Goal: Task Accomplishment & Management: Manage account settings

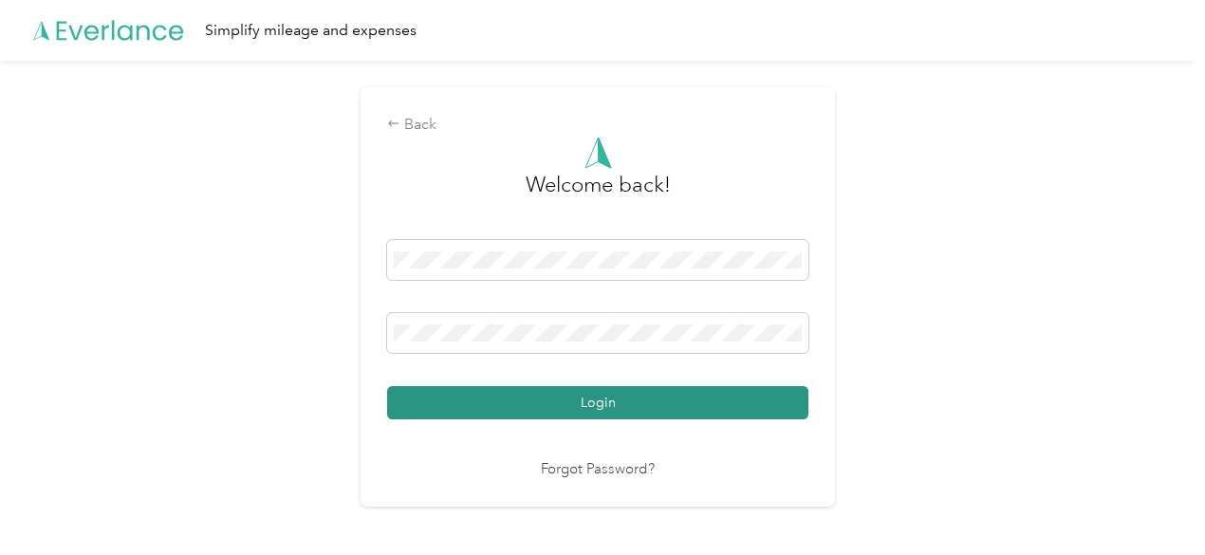
click at [488, 389] on button "Login" at bounding box center [597, 402] width 421 height 33
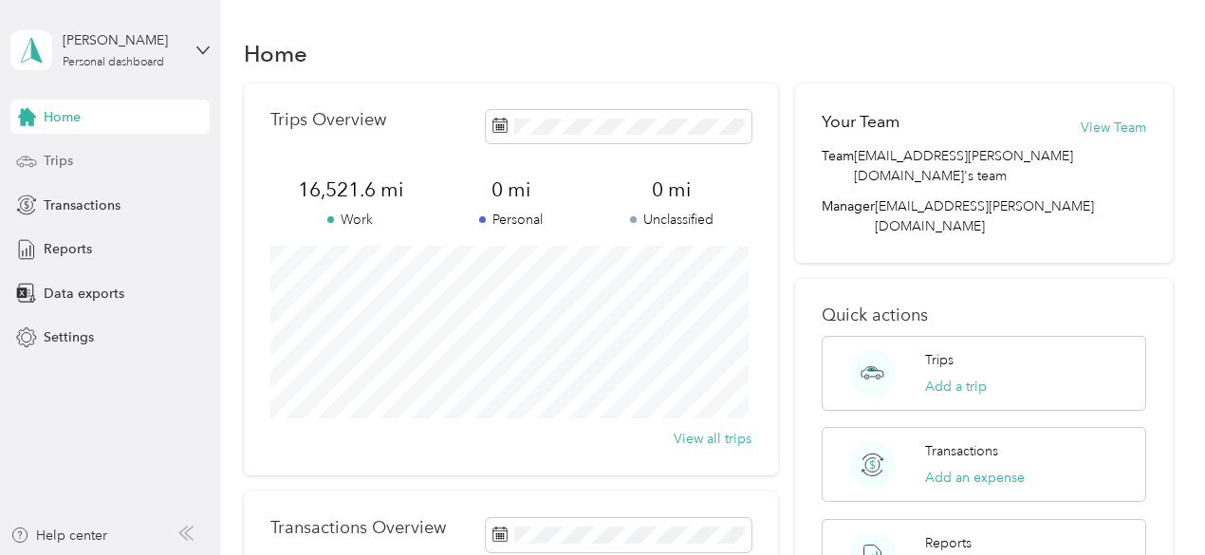
click at [63, 166] on span "Trips" at bounding box center [58, 161] width 29 height 20
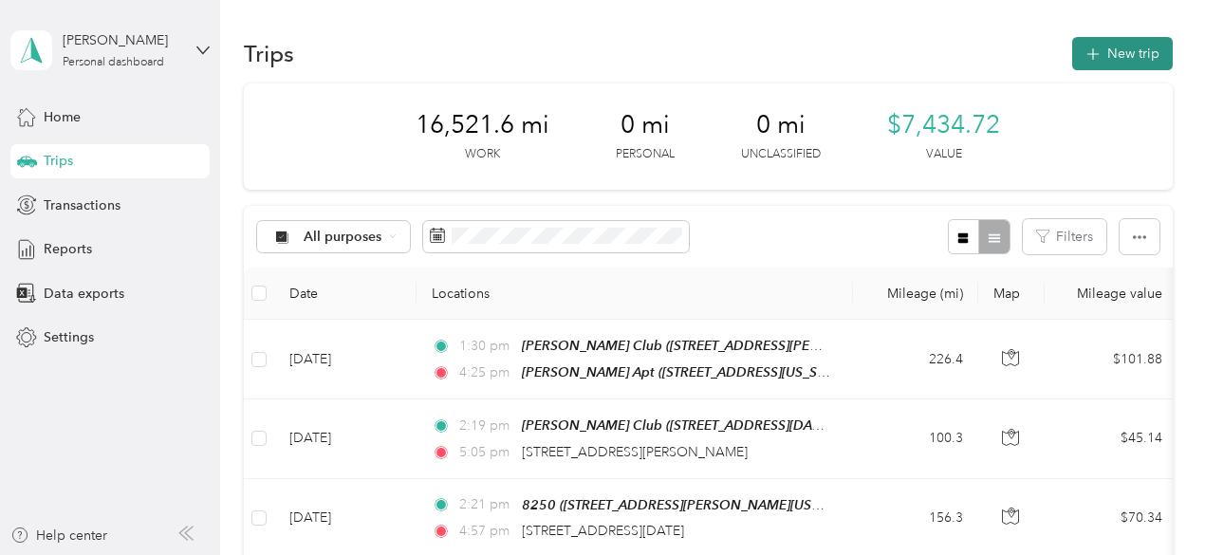
click at [1122, 52] on button "New trip" at bounding box center [1122, 53] width 101 height 33
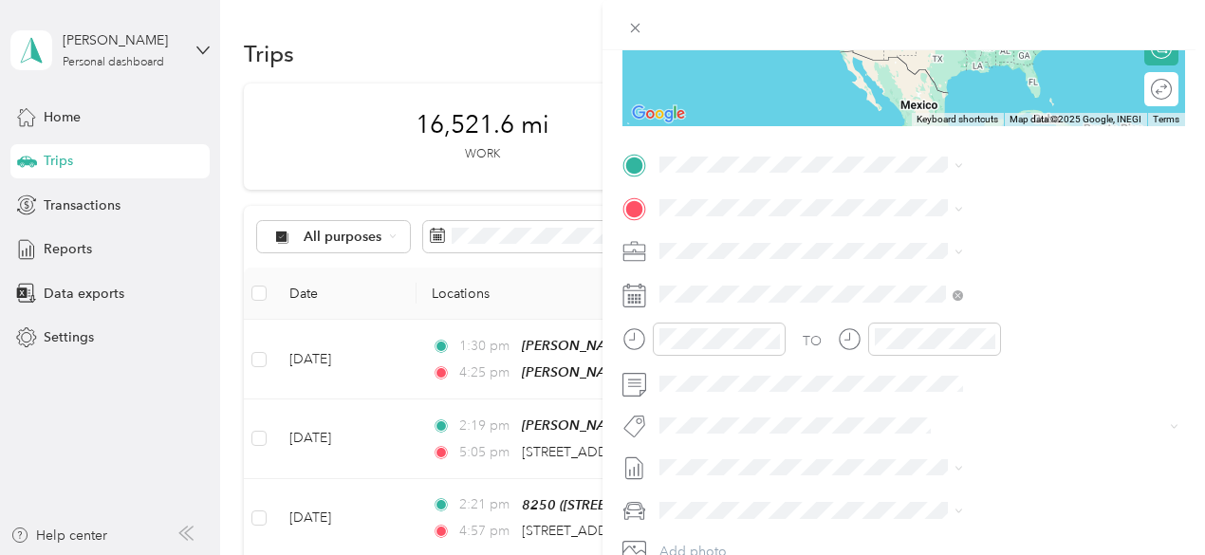
scroll to position [379, 0]
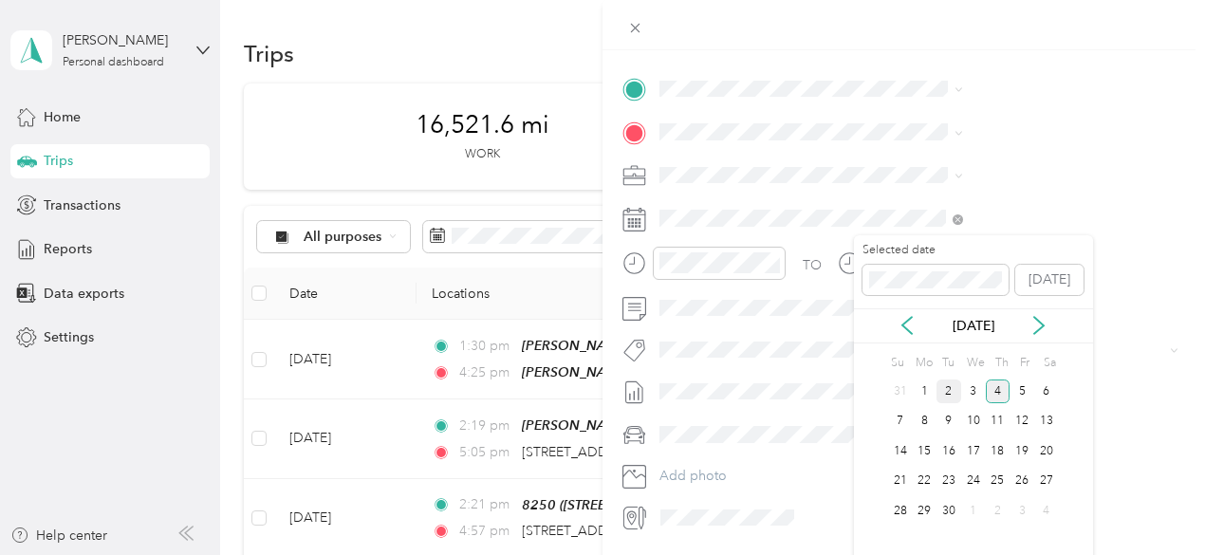
click at [946, 390] on div "2" at bounding box center [948, 391] width 25 height 24
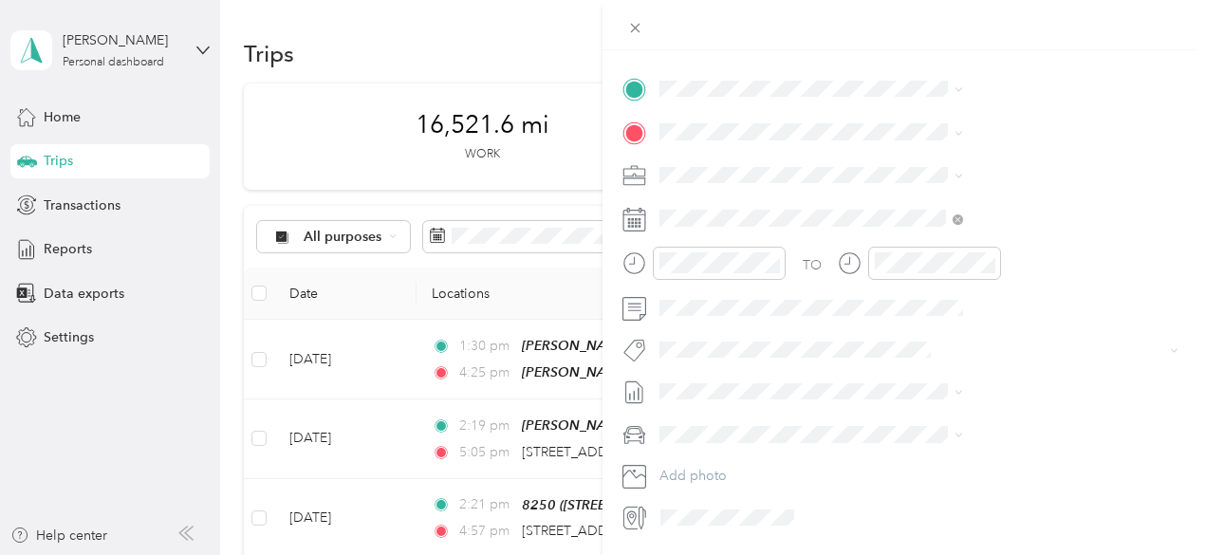
click at [977, 186] on div "[PERSON_NAME] Apt [STREET_ADDRESS][US_STATE]" at bounding box center [991, 166] width 190 height 40
click at [941, 208] on span "[STREET_ADDRESS][PERSON_NAME][US_STATE]" at bounding box center [1026, 198] width 261 height 33
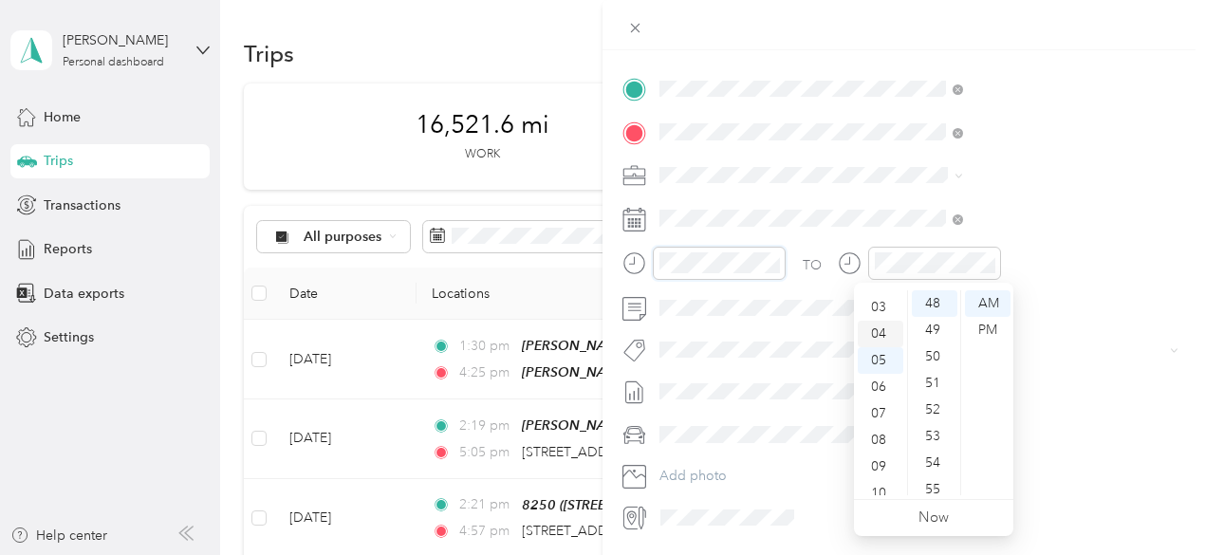
scroll to position [46, 0]
click at [871, 306] on div "02" at bounding box center [881, 311] width 46 height 27
click at [932, 309] on div "36" at bounding box center [935, 316] width 46 height 27
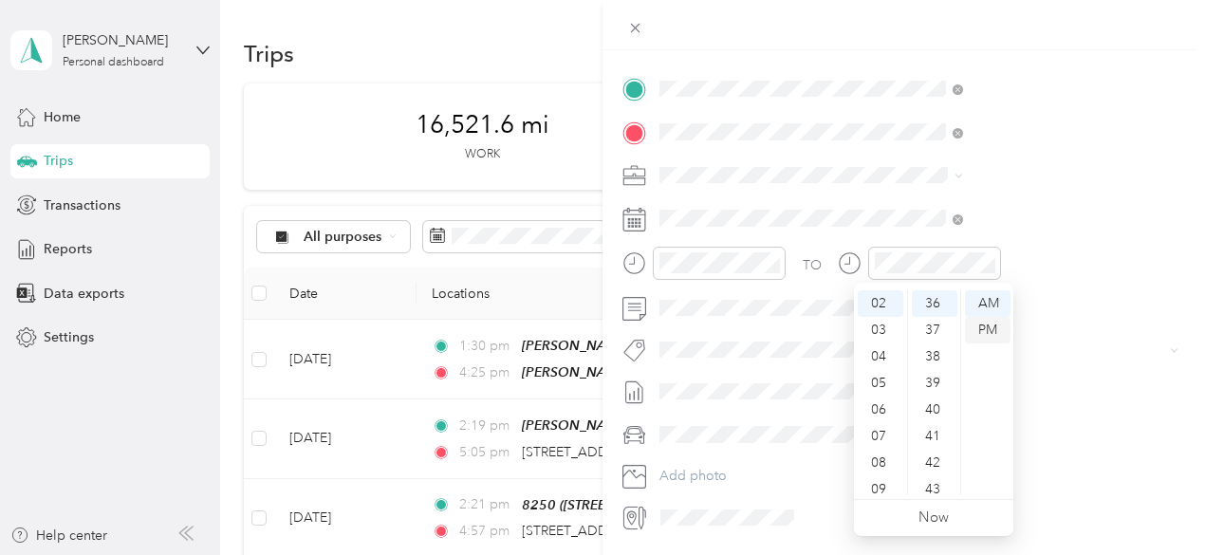
click at [973, 333] on div "PM" at bounding box center [988, 330] width 46 height 27
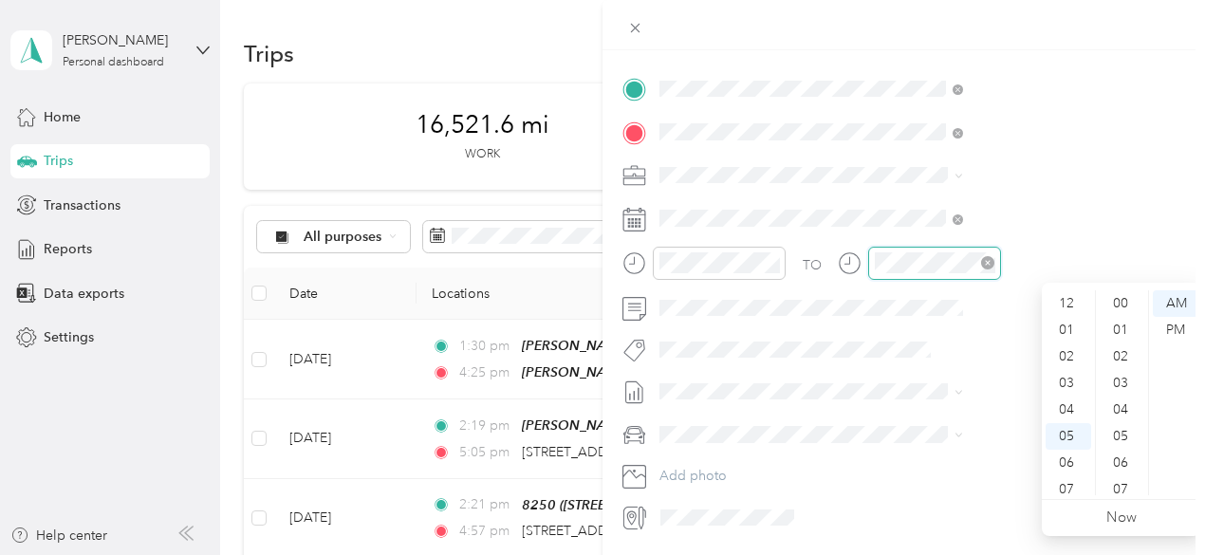
scroll to position [114, 0]
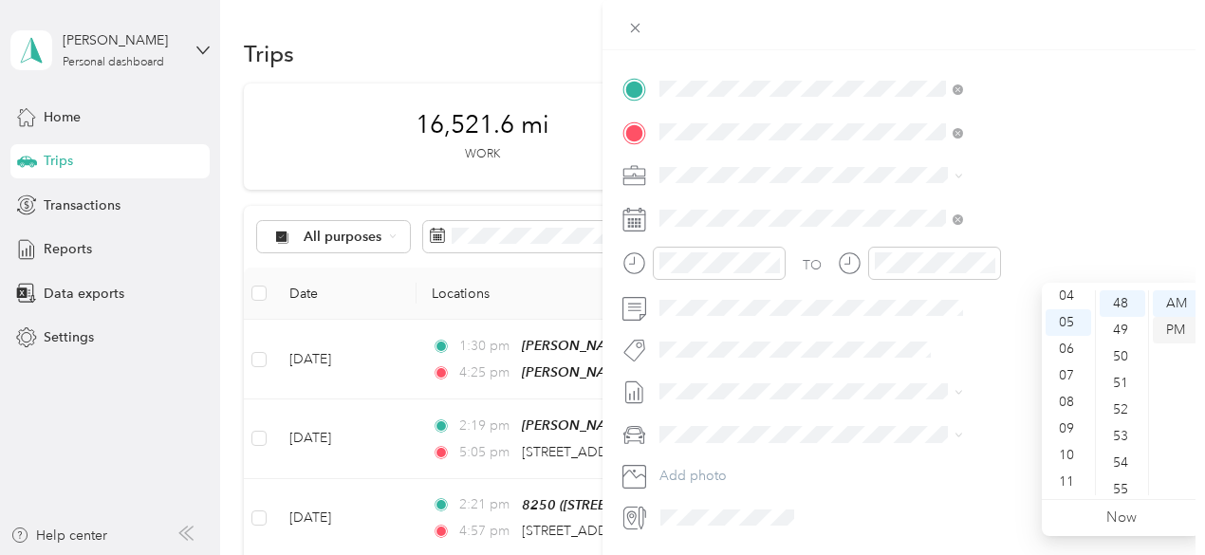
click at [1165, 325] on div "PM" at bounding box center [1176, 330] width 46 height 27
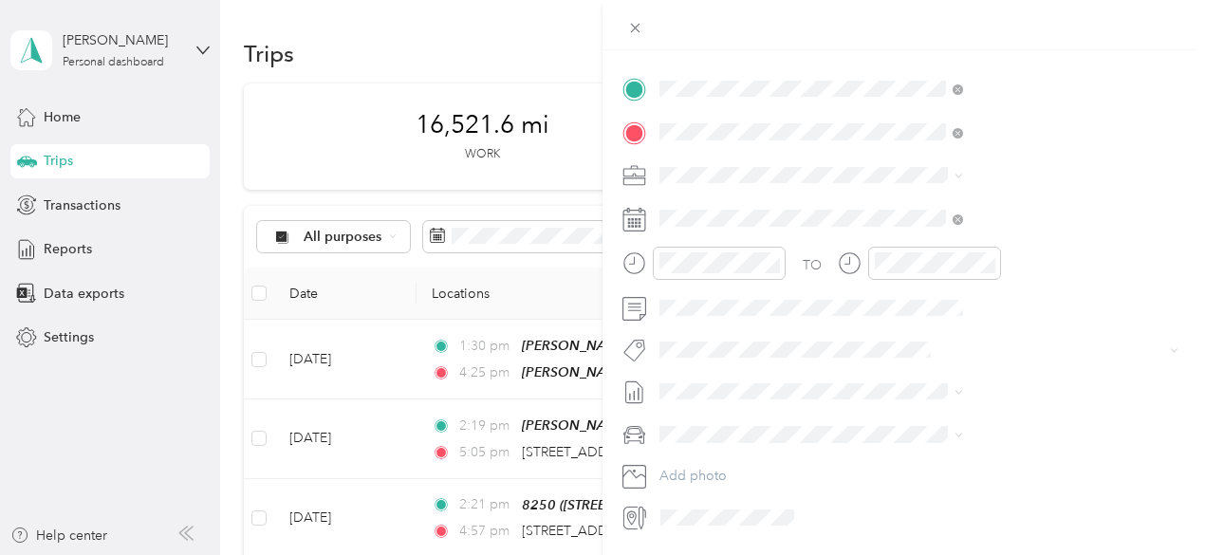
click at [805, 301] on form "New Trip Save This trip cannot be edited because it is either under review, app…" at bounding box center [903, 108] width 602 height 848
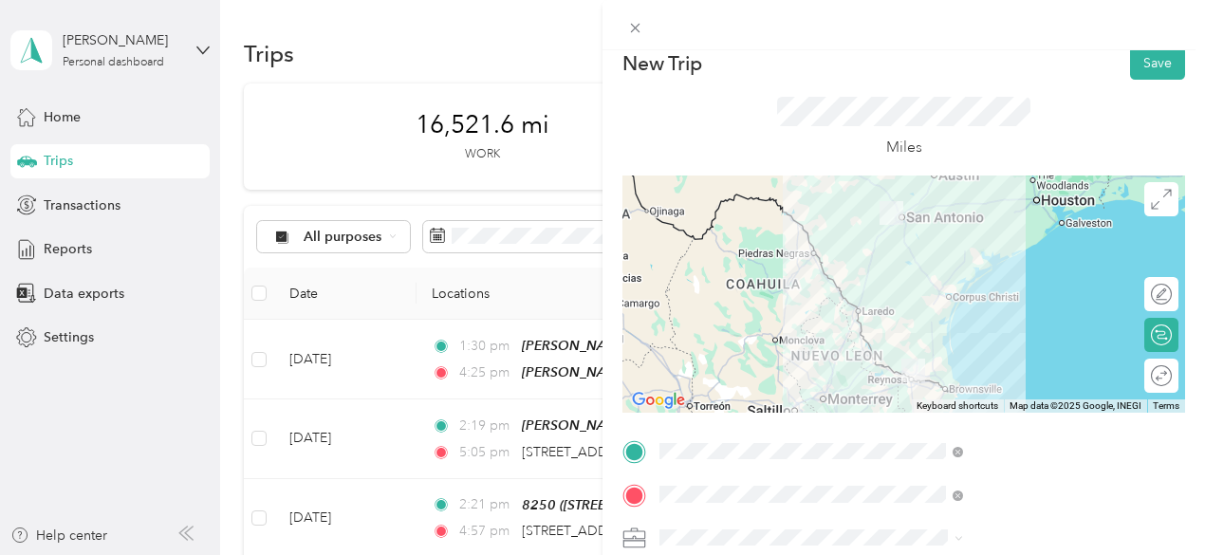
scroll to position [0, 0]
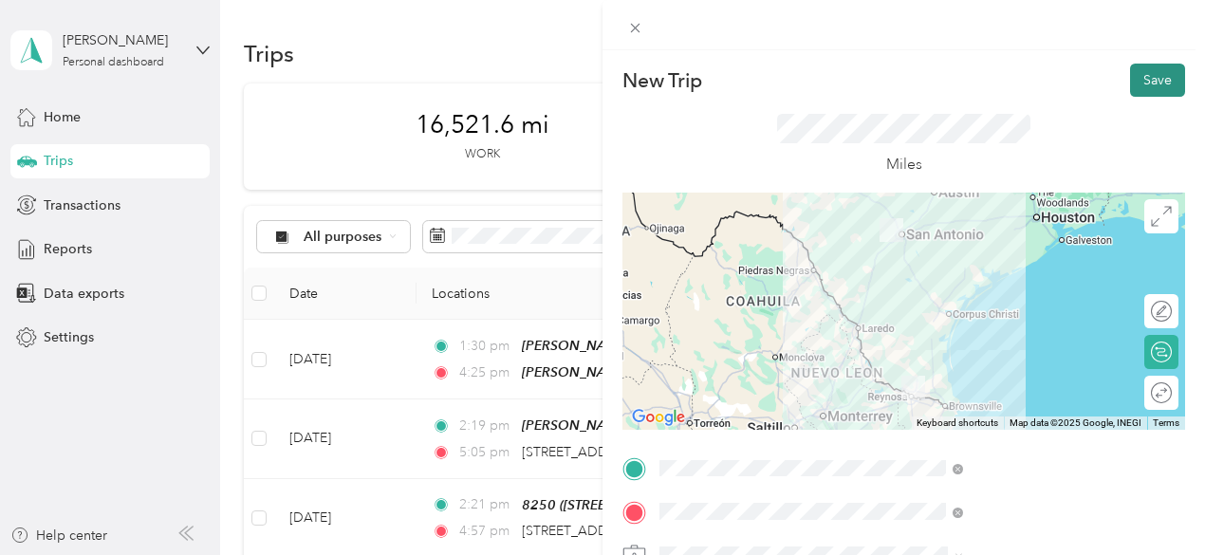
click at [1144, 83] on button "Save" at bounding box center [1157, 80] width 55 height 33
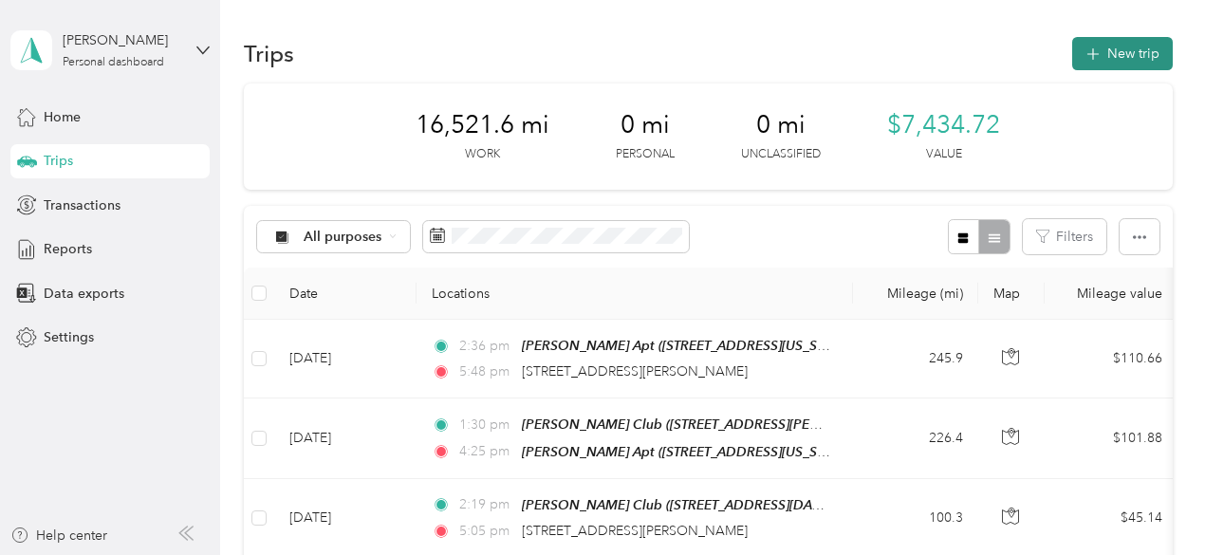
click at [1118, 54] on button "New trip" at bounding box center [1122, 53] width 101 height 33
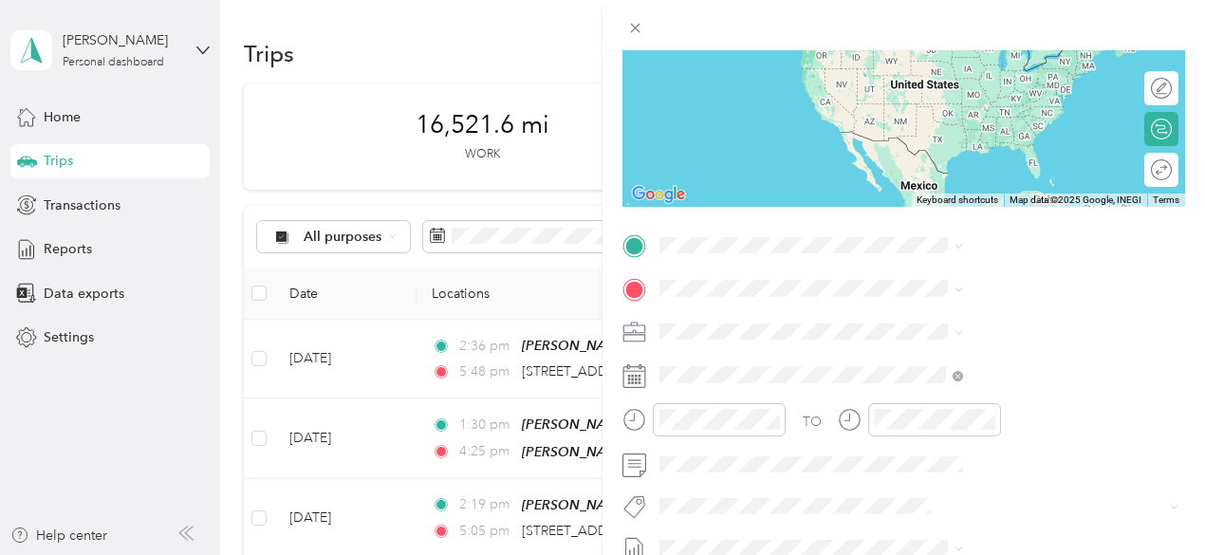
scroll to position [226, 0]
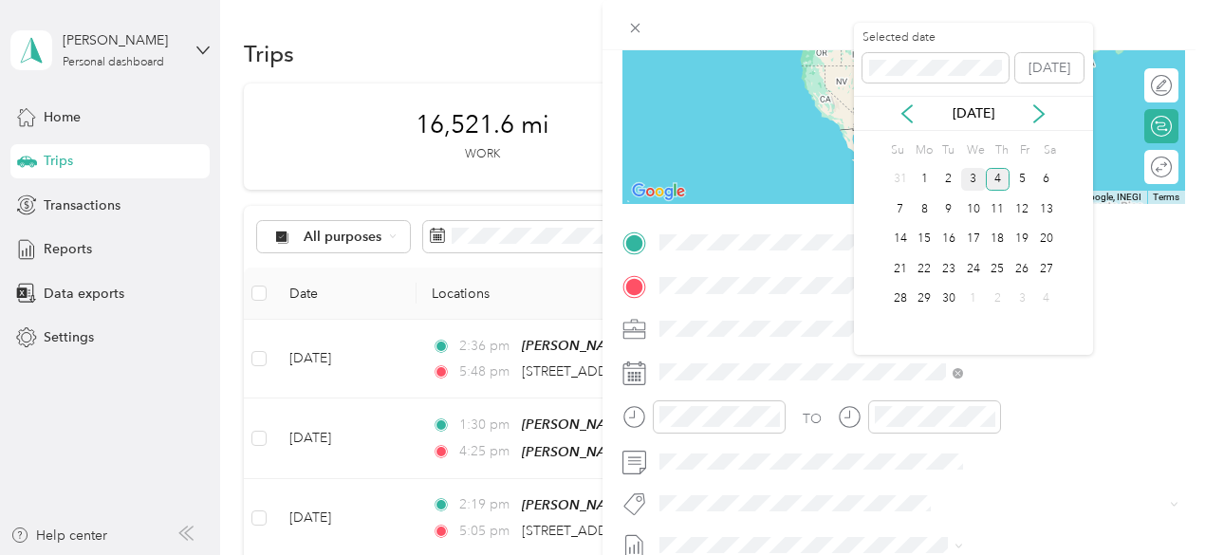
click at [972, 172] on div "3" at bounding box center [973, 180] width 25 height 24
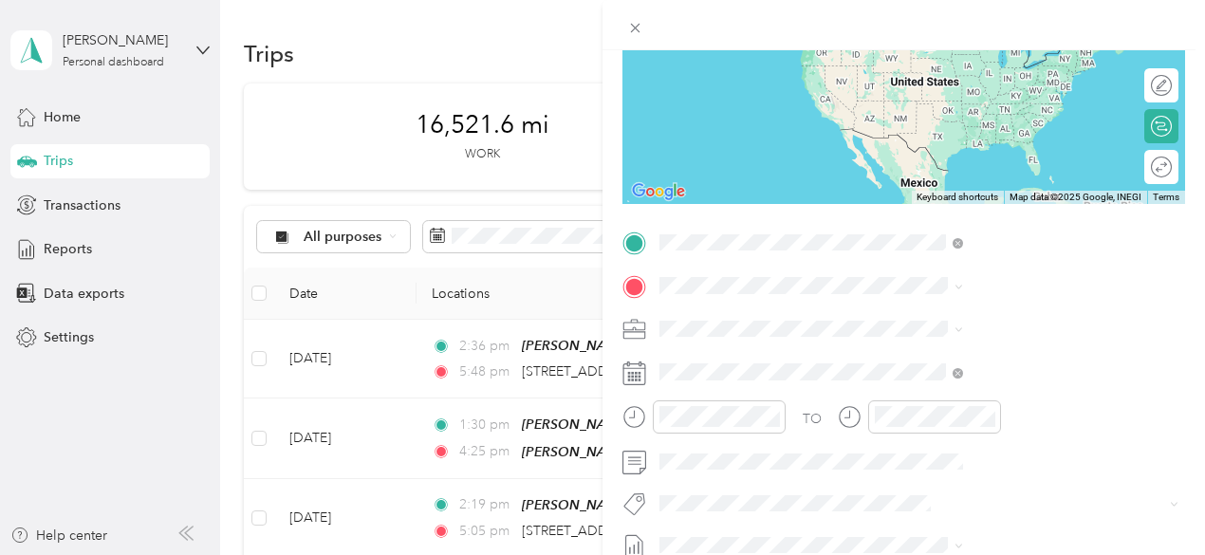
click at [916, 303] on span "[STREET_ADDRESS][PERSON_NAME][US_STATE]" at bounding box center [1026, 319] width 261 height 33
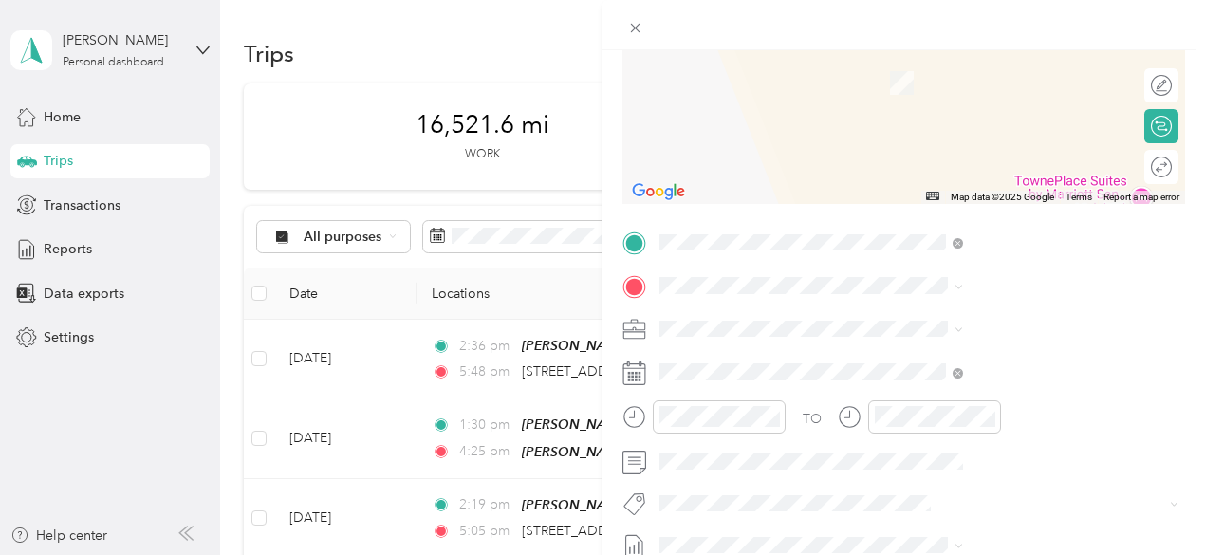
click at [977, 220] on span "[STREET_ADDRESS]" at bounding box center [956, 212] width 120 height 16
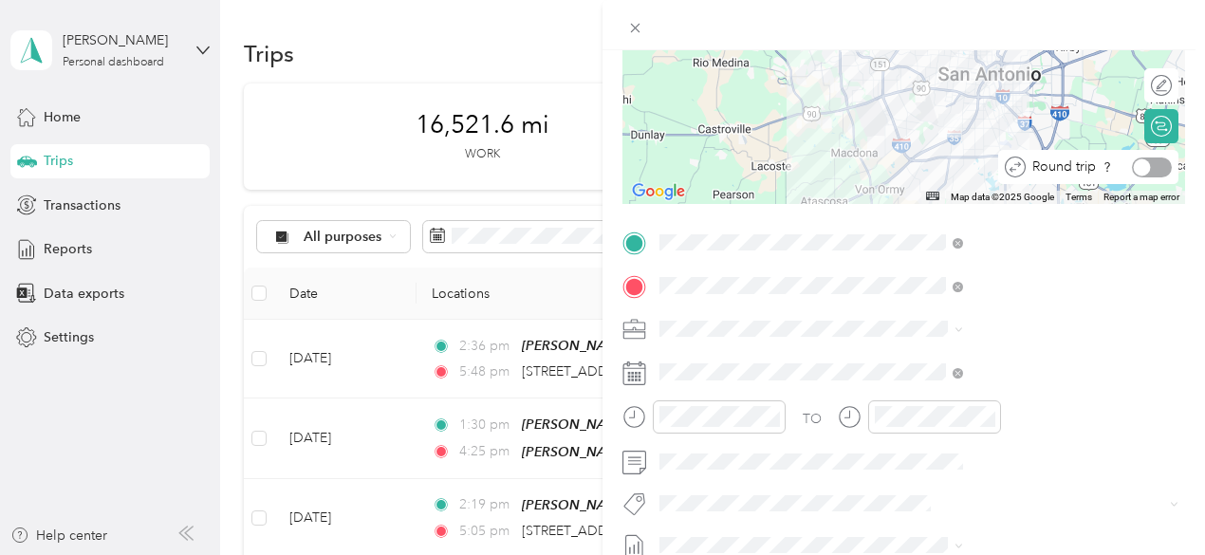
click at [1145, 172] on div at bounding box center [1152, 167] width 40 height 20
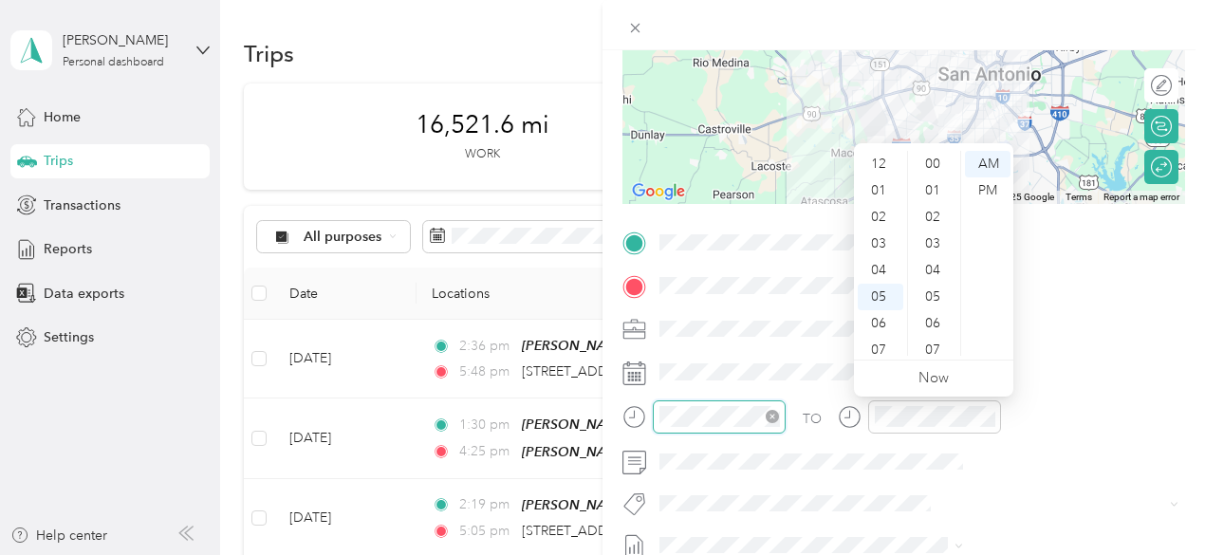
scroll to position [114, 0]
click at [888, 241] on div "07" at bounding box center [881, 236] width 46 height 27
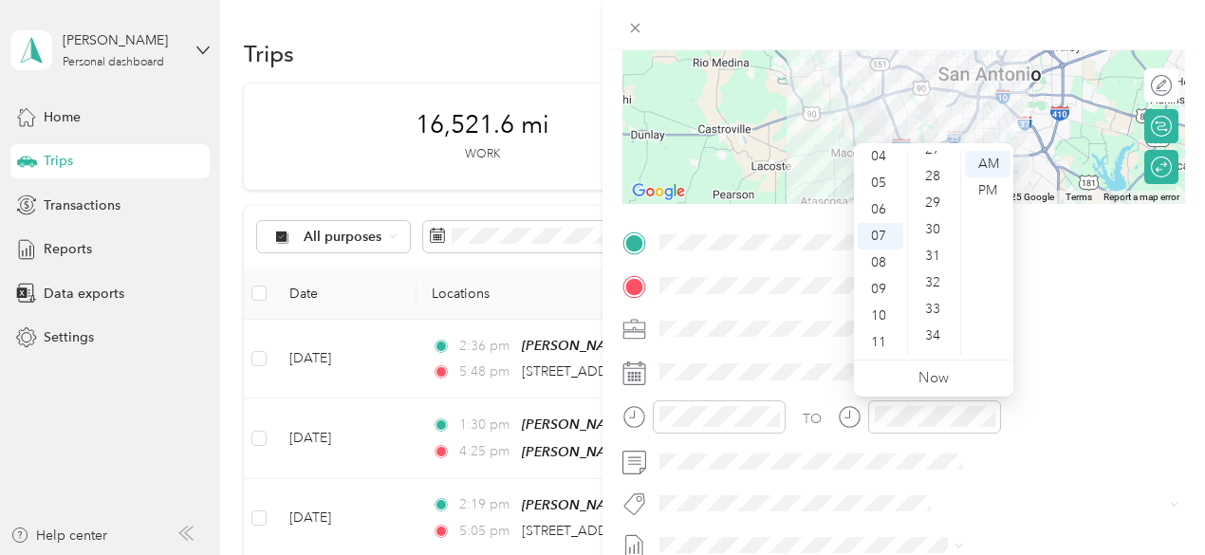
scroll to position [730, 0]
click at [937, 236] on div "30" at bounding box center [935, 231] width 46 height 27
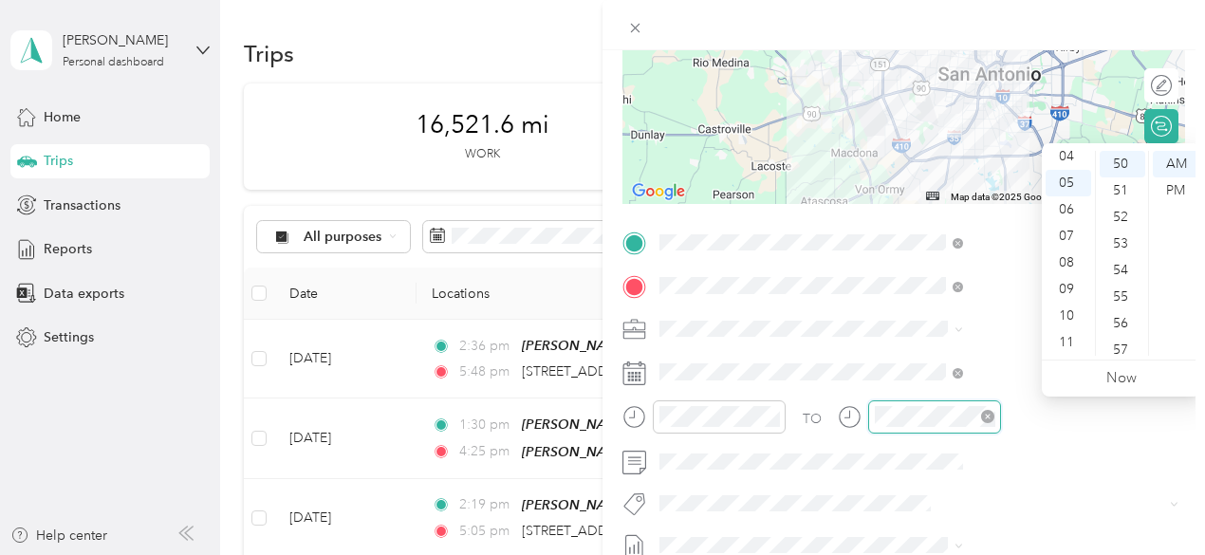
scroll to position [1328, 0]
click at [1071, 271] on div "08" at bounding box center [1068, 262] width 46 height 27
click at [1118, 160] on div "00" at bounding box center [1122, 164] width 46 height 27
click at [805, 318] on form "New Trip Save This trip cannot be edited because it is either under review, app…" at bounding box center [903, 262] width 602 height 848
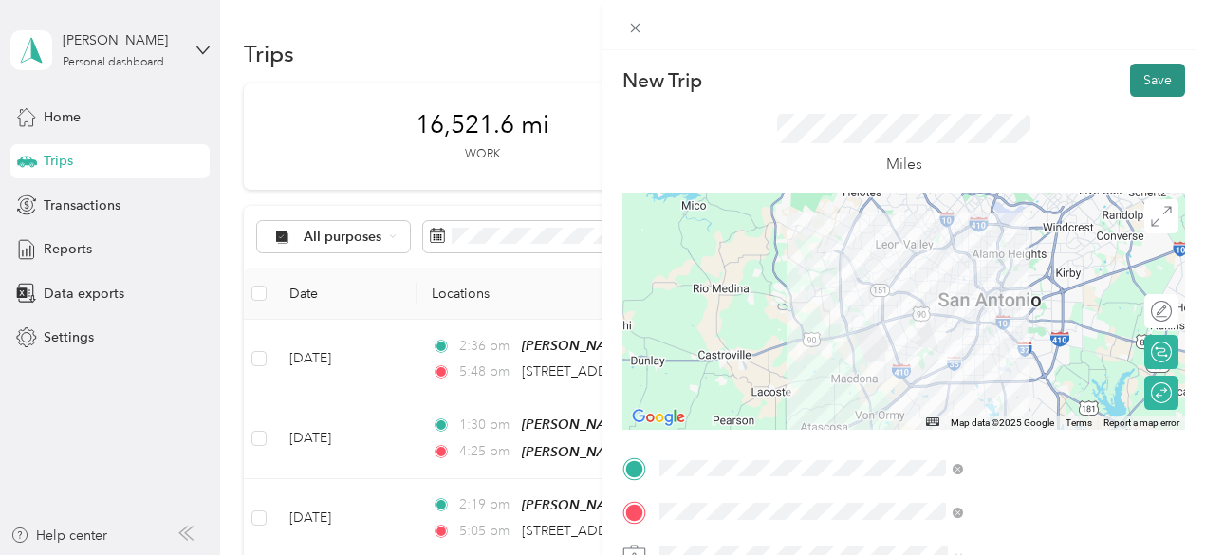
click at [1148, 81] on button "Save" at bounding box center [1157, 80] width 55 height 33
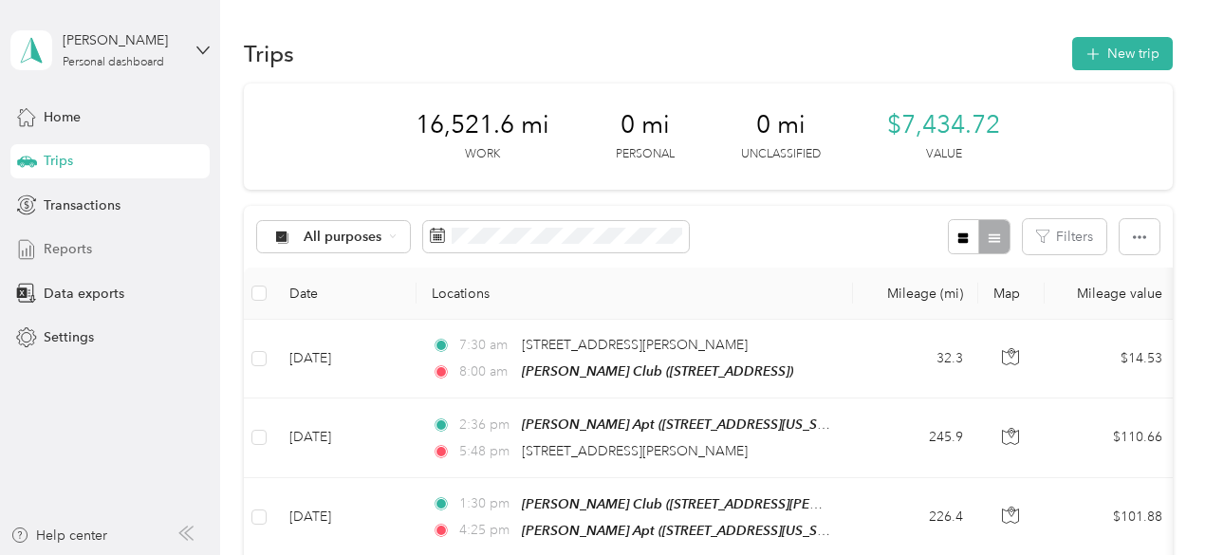
click at [63, 240] on span "Reports" at bounding box center [68, 249] width 48 height 20
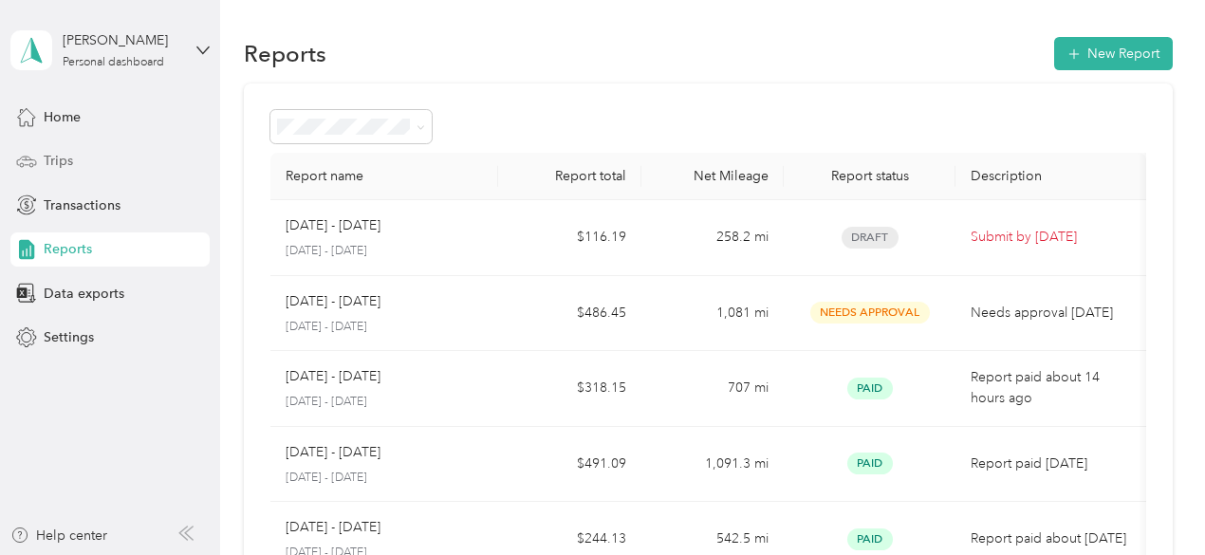
click at [73, 160] on div "Trips" at bounding box center [109, 161] width 199 height 34
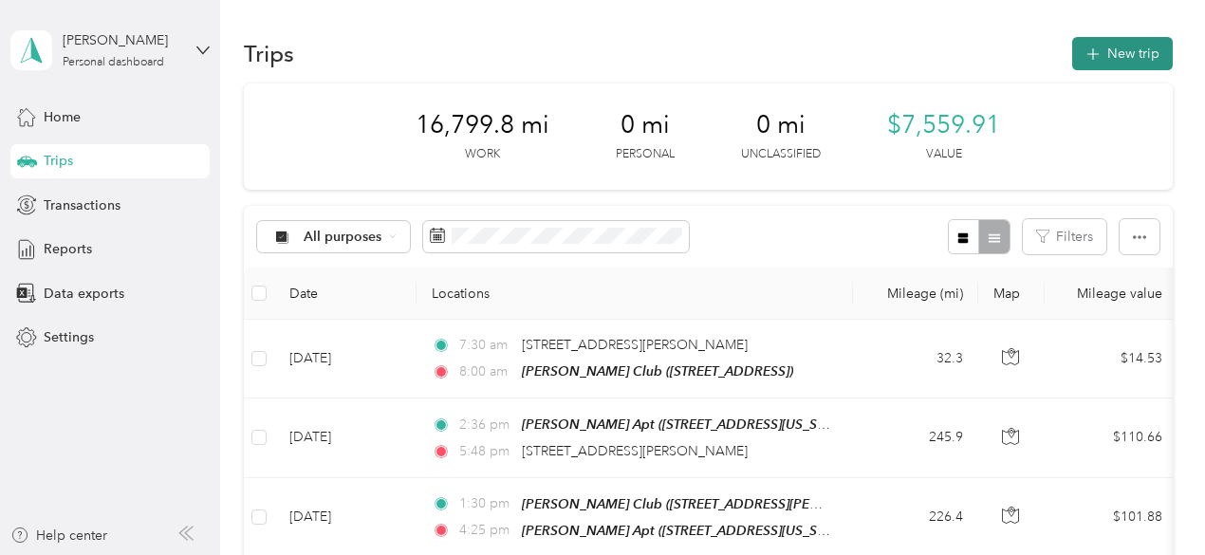
click at [1133, 55] on button "New trip" at bounding box center [1122, 53] width 101 height 33
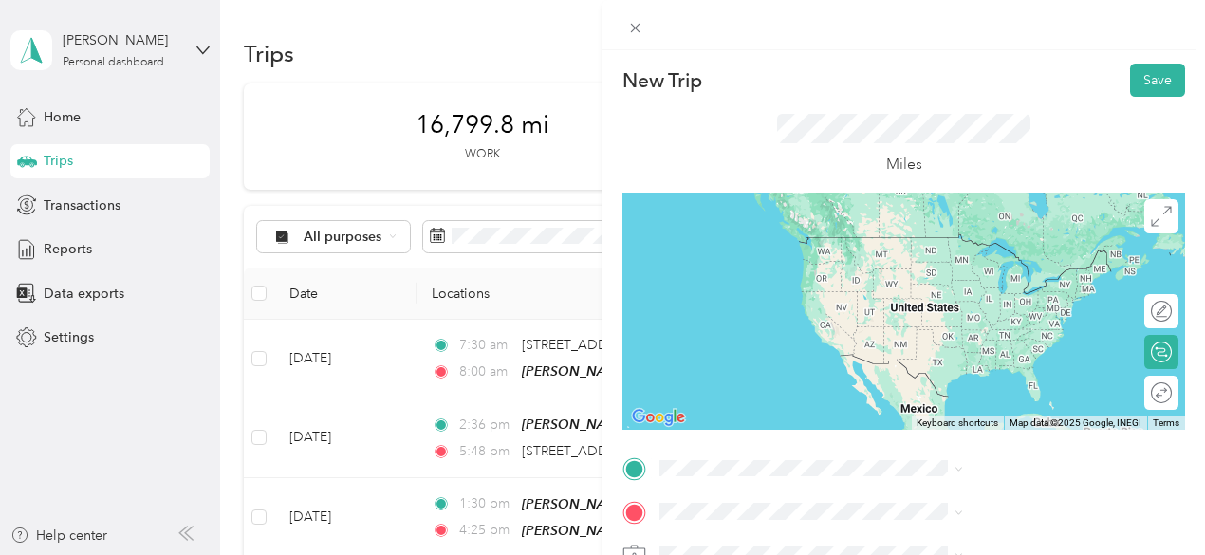
click at [1004, 246] on span "[STREET_ADDRESS][PERSON_NAME][US_STATE]" at bounding box center [1026, 235] width 261 height 33
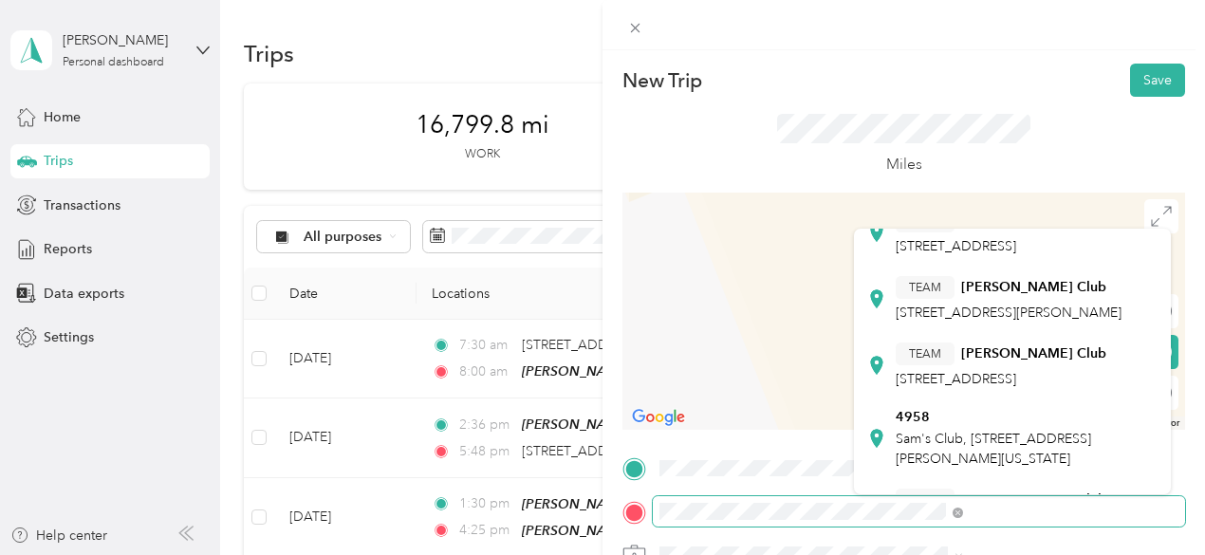
scroll to position [270, 0]
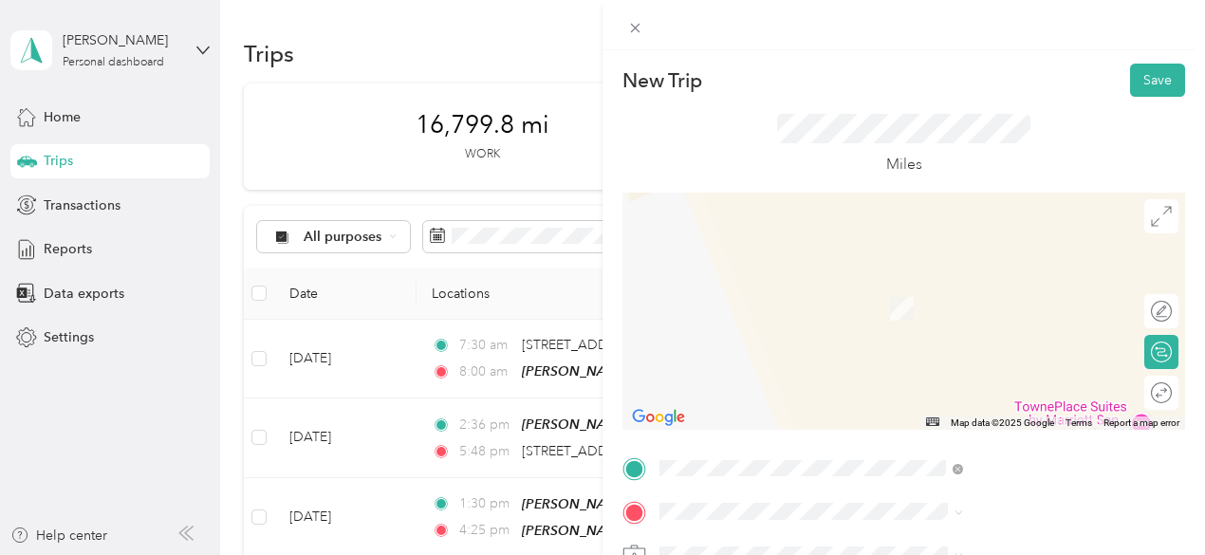
click at [1033, 244] on div "TEAM [PERSON_NAME] Club [STREET_ADDRESS]" at bounding box center [1001, 220] width 211 height 46
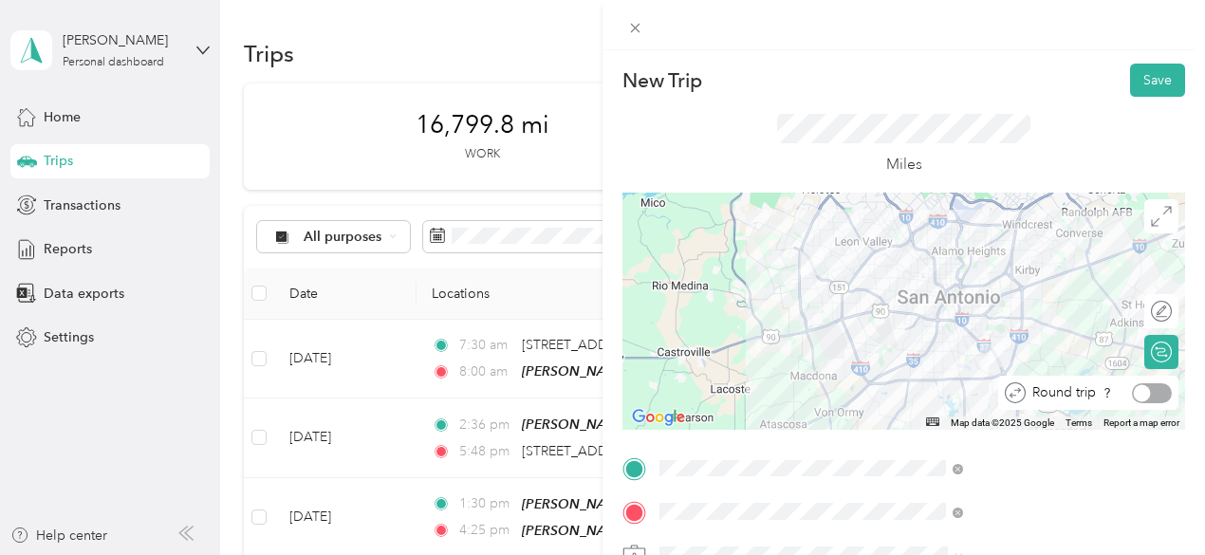
click at [1146, 400] on div at bounding box center [1152, 393] width 40 height 20
click at [649, 36] on span at bounding box center [635, 27] width 27 height 27
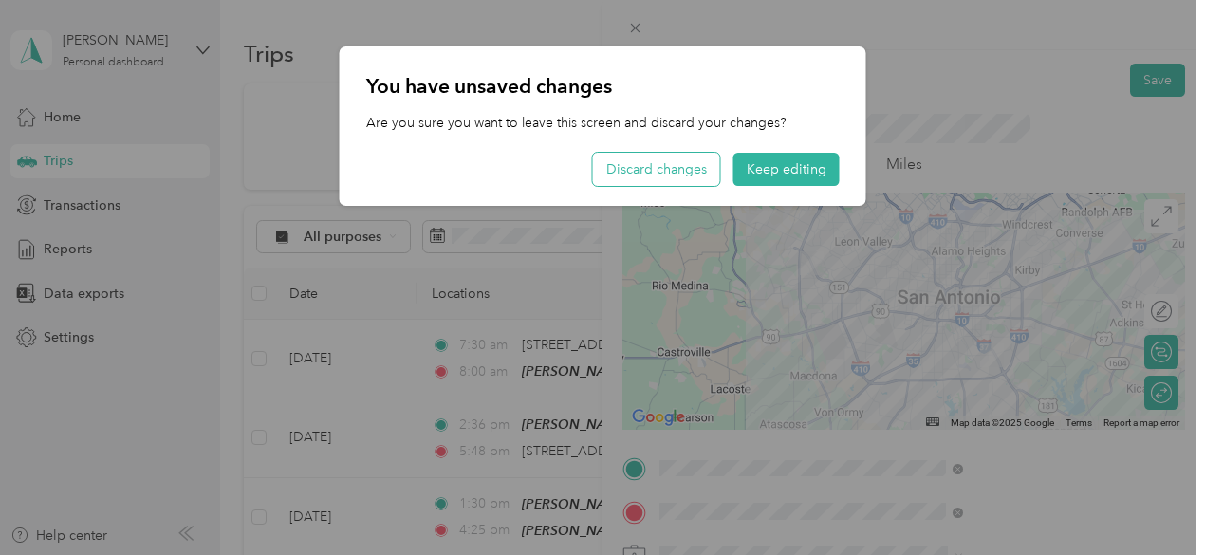
click at [713, 175] on button "Discard changes" at bounding box center [656, 169] width 127 height 33
